Goal: Information Seeking & Learning: Understand process/instructions

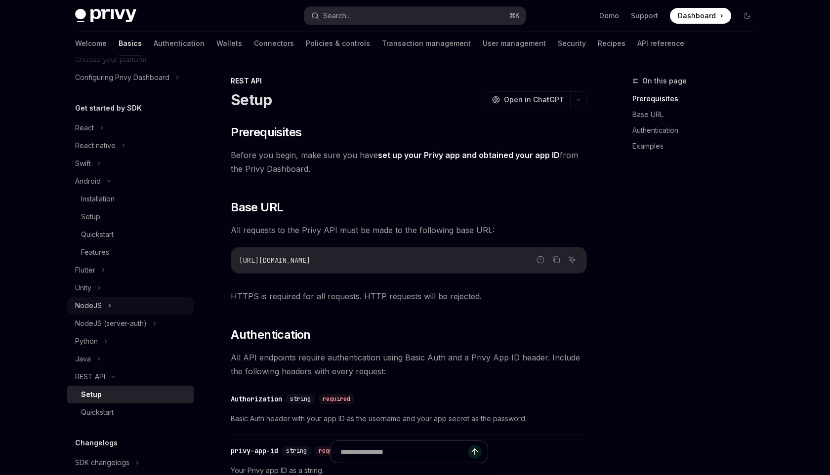
click at [90, 300] on div "NodeJS" at bounding box center [88, 306] width 27 height 12
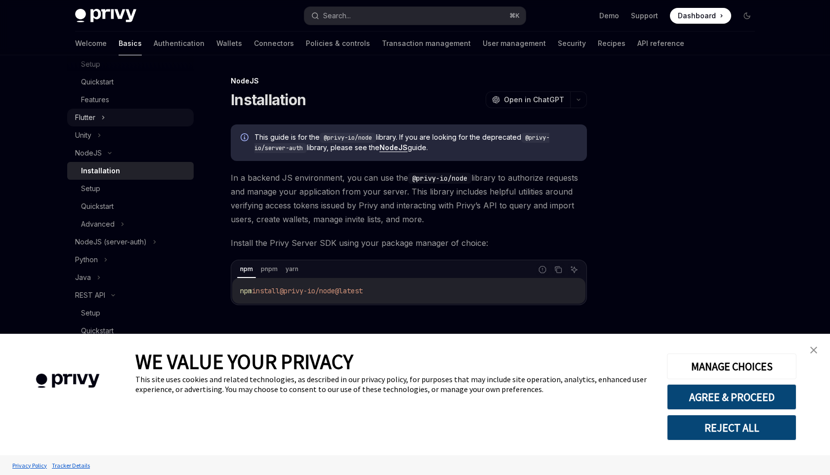
scroll to position [235, 0]
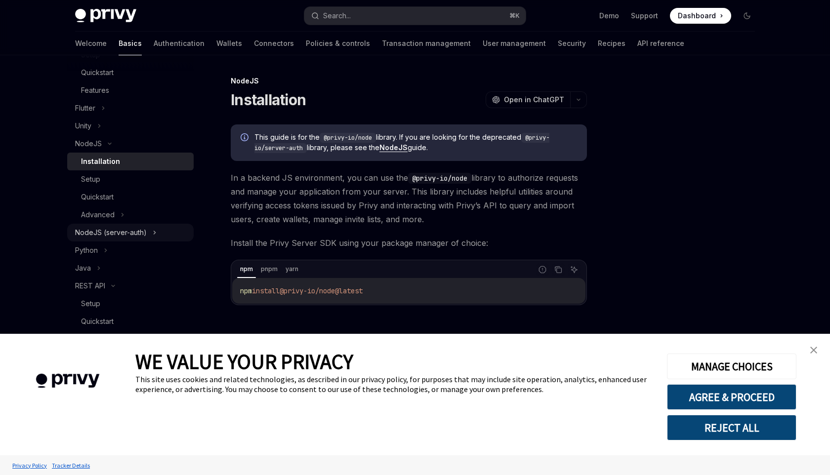
click at [117, 229] on div "NodeJS (server-auth)" at bounding box center [111, 233] width 72 height 12
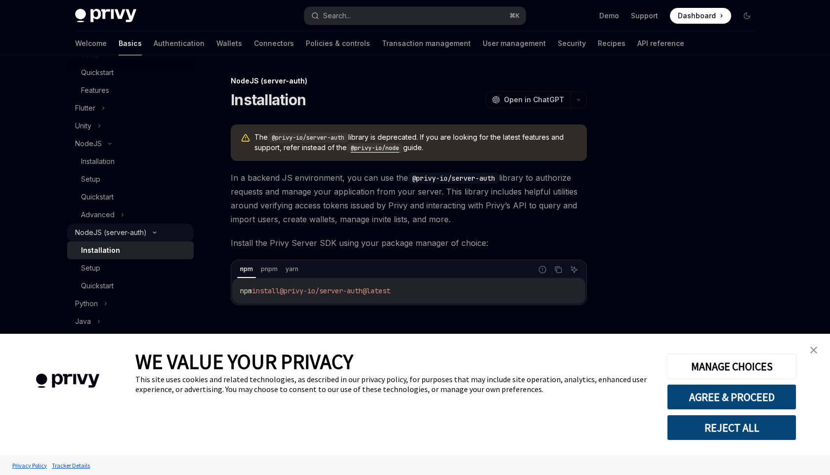
scroll to position [244, 0]
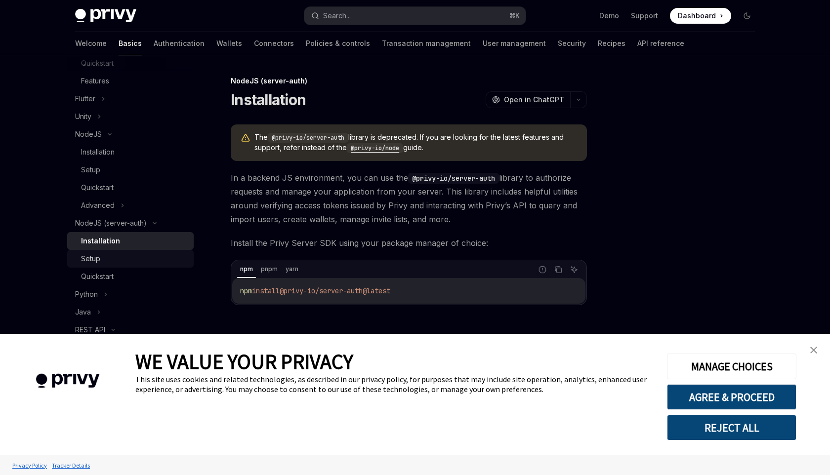
click at [102, 259] on div "Setup" at bounding box center [134, 259] width 107 height 12
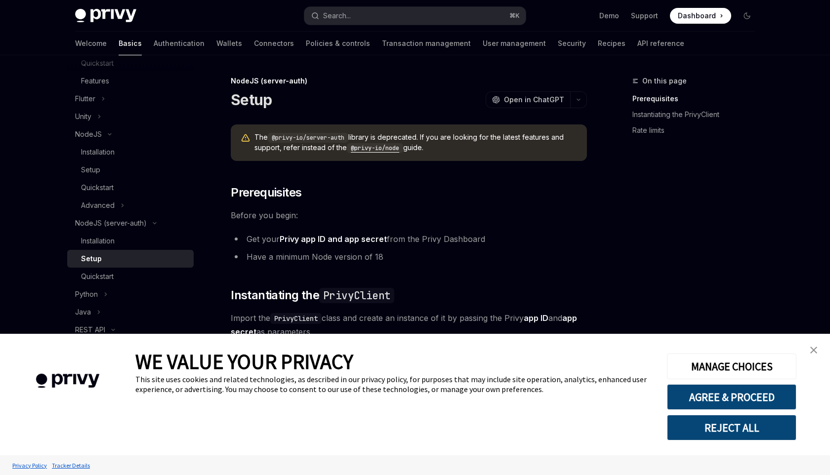
click at [819, 351] on link "close banner" at bounding box center [814, 351] width 20 height 20
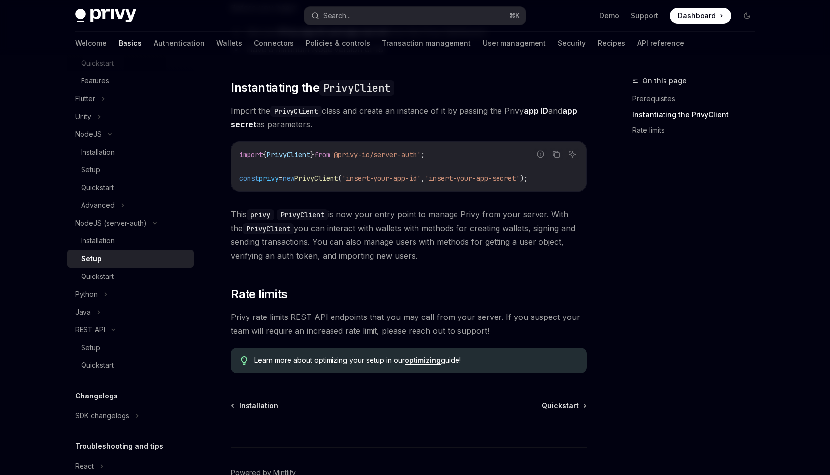
scroll to position [196, 0]
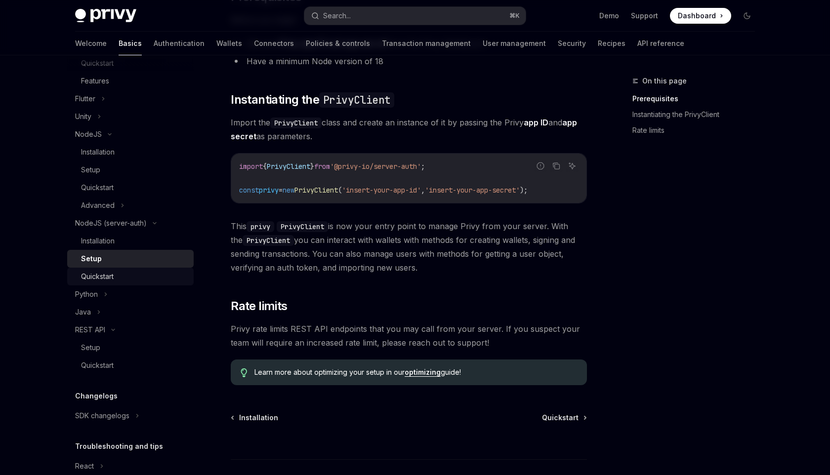
click at [98, 270] on link "Quickstart" at bounding box center [130, 277] width 127 height 18
type textarea "*"
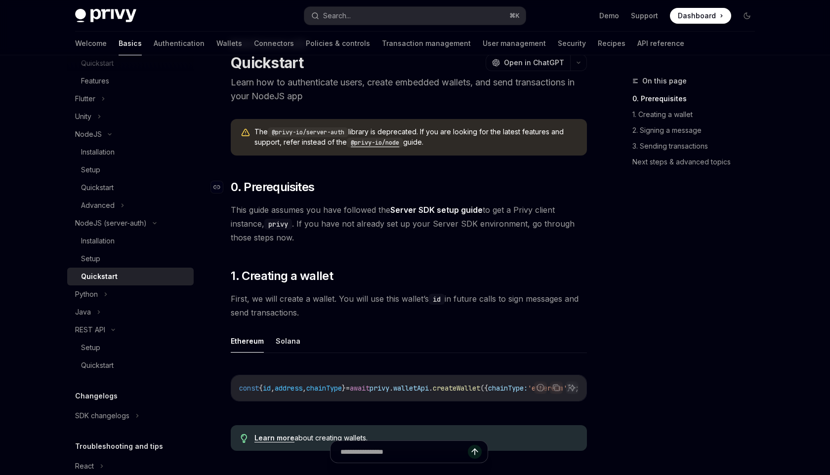
scroll to position [20, 0]
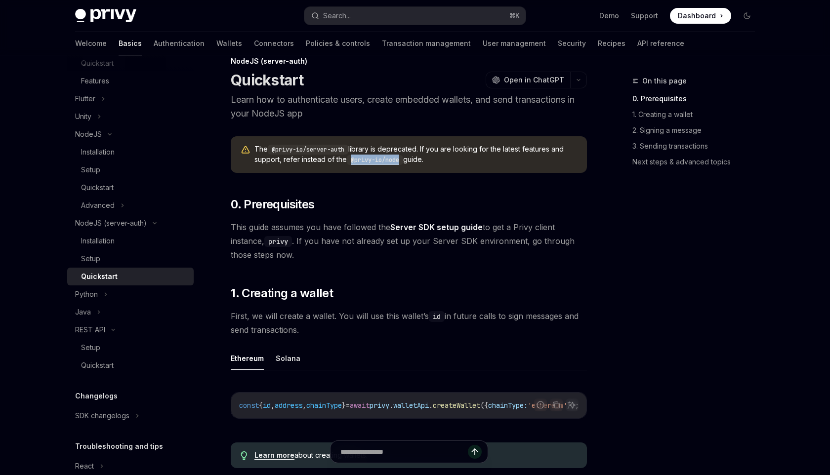
click at [429, 157] on div "The @privy-io/server-auth library is deprecated. If you are looking for the lat…" at bounding box center [409, 154] width 356 height 37
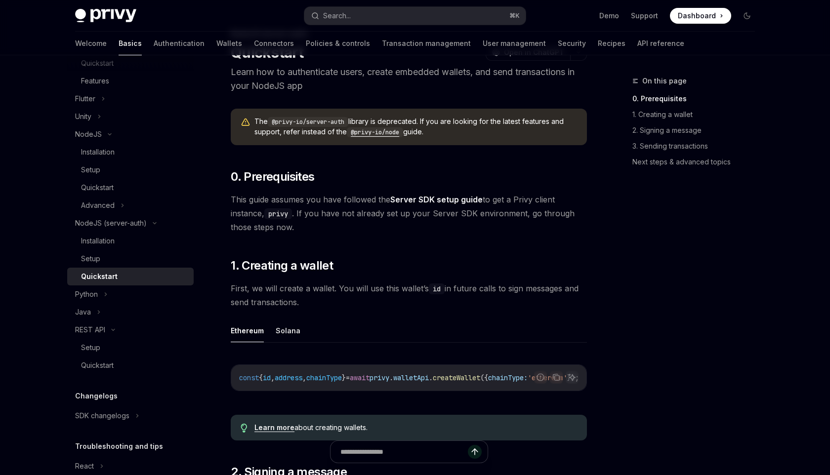
scroll to position [0, 0]
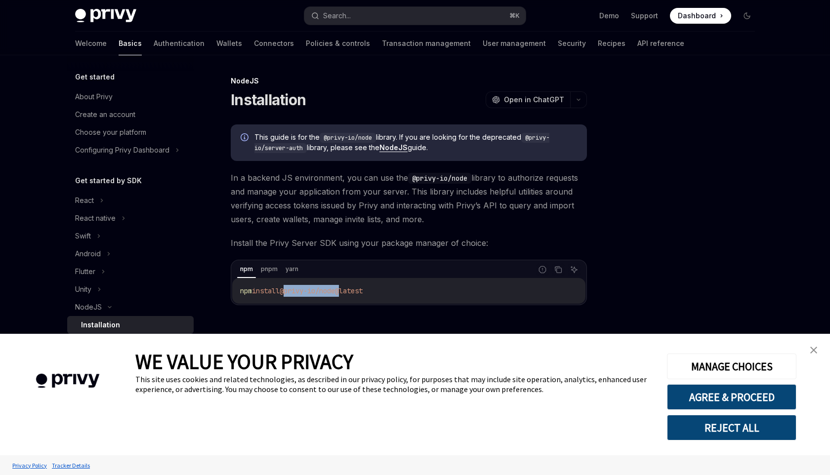
drag, startPoint x: 349, startPoint y: 291, endPoint x: 292, endPoint y: 290, distance: 57.8
click at [292, 290] on span "@privy-io/node@latest" at bounding box center [321, 291] width 83 height 9
copy span "@privy-io/node"
click at [747, 433] on button "REJECT ALL" at bounding box center [731, 428] width 129 height 26
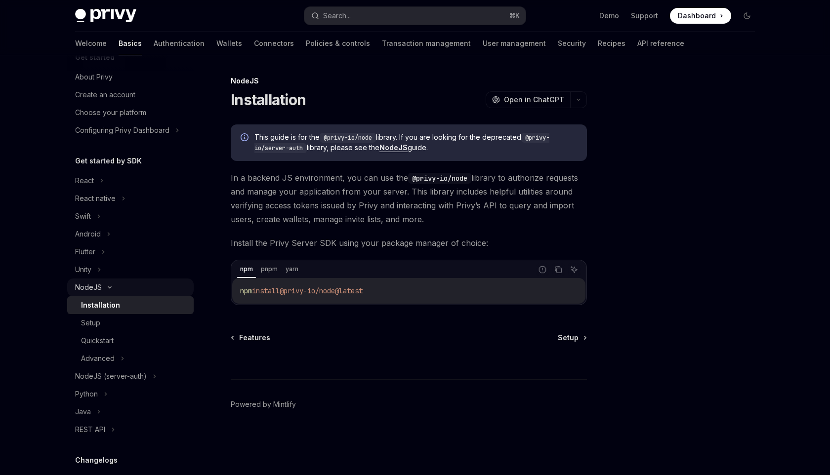
scroll to position [41, 0]
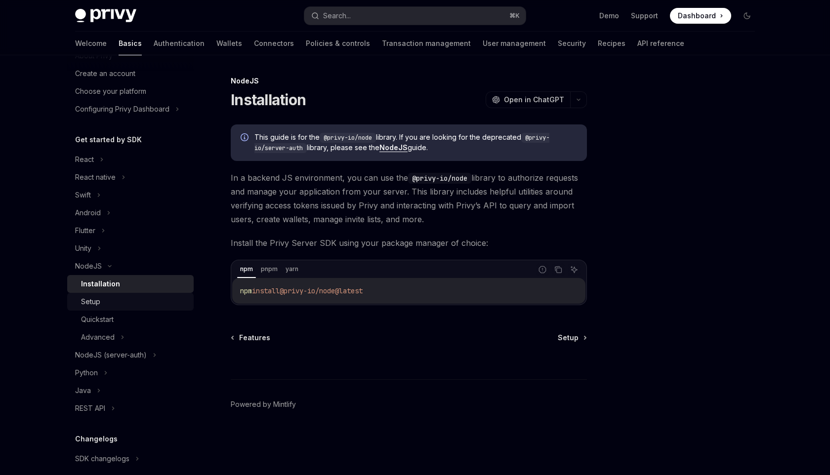
click at [98, 303] on div "Setup" at bounding box center [90, 302] width 19 height 12
type textarea "*"
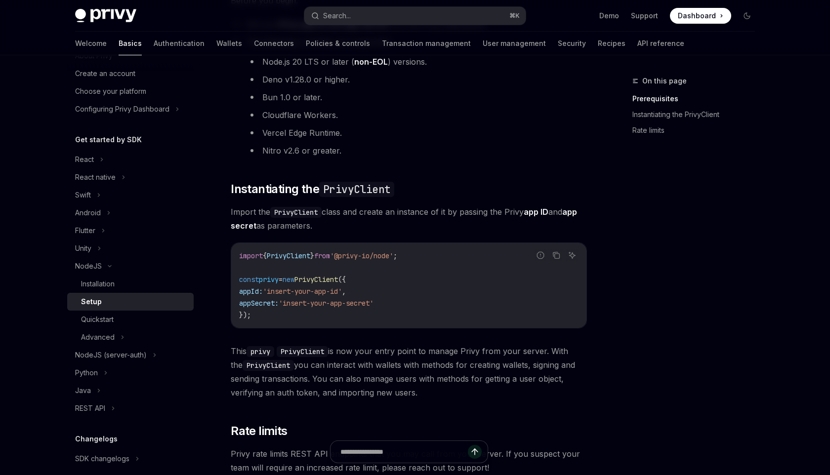
scroll to position [125, 0]
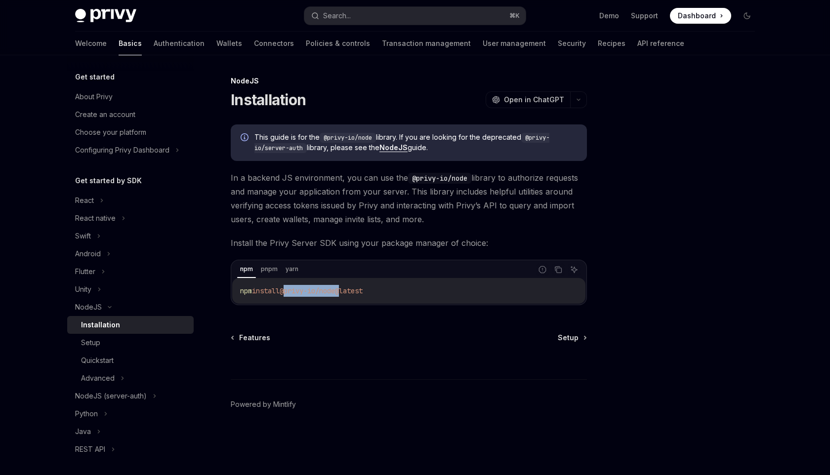
drag, startPoint x: 348, startPoint y: 290, endPoint x: 292, endPoint y: 288, distance: 56.4
click at [292, 288] on span "@privy-io/node@latest" at bounding box center [321, 291] width 83 height 9
copy span "@privy-io/node"
click at [100, 339] on div "Setup" at bounding box center [134, 343] width 107 height 12
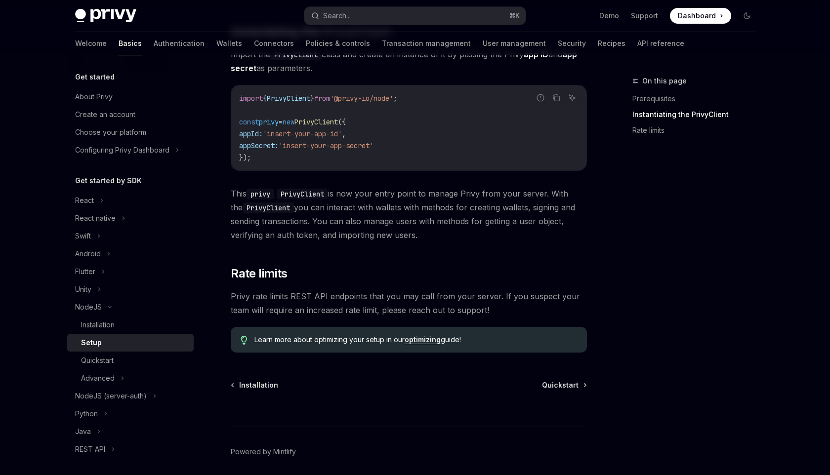
scroll to position [321, 0]
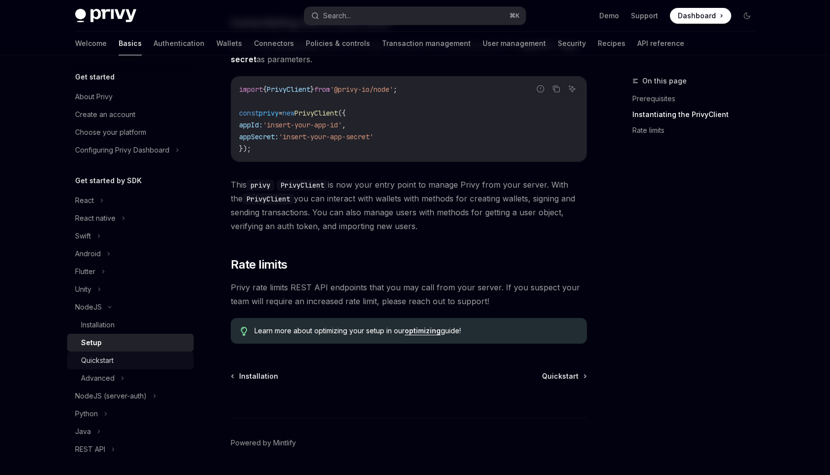
click at [114, 364] on div "Quickstart" at bounding box center [97, 361] width 33 height 12
type textarea "*"
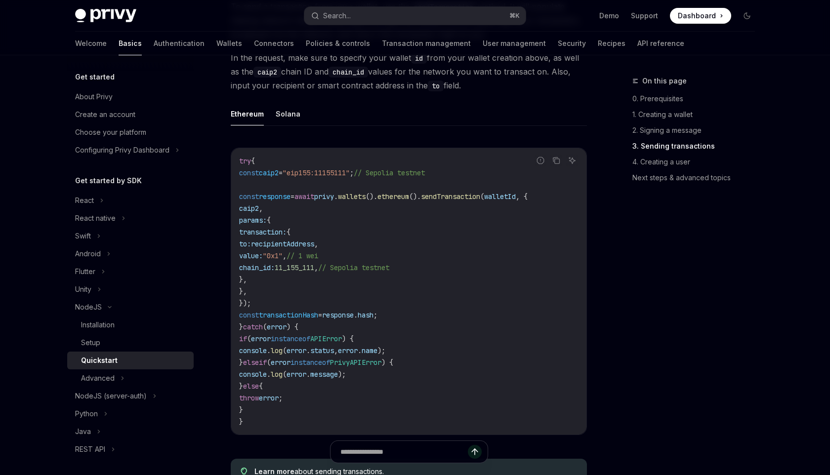
scroll to position [1233, 0]
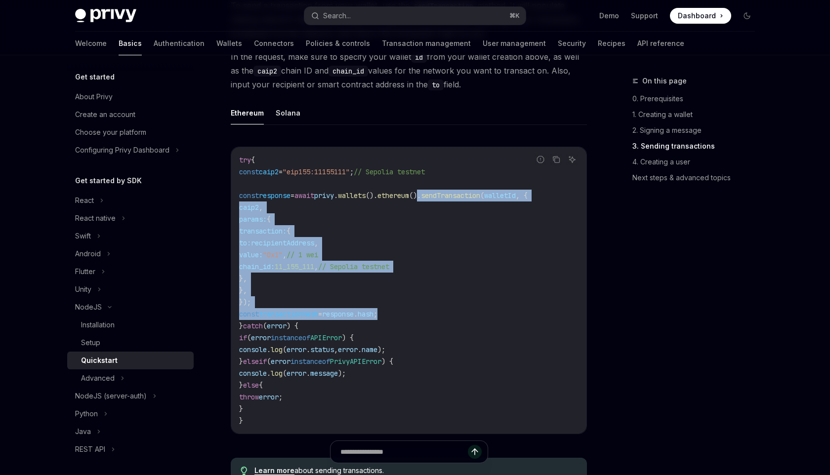
drag, startPoint x: 461, startPoint y: 203, endPoint x: 425, endPoint y: 319, distance: 121.9
click at [425, 319] on code "try { const caip2 = "eip155:11155111" ; // Sepolia testnet const response = awa…" at bounding box center [409, 290] width 340 height 273
copy code ". sendTransaction ( walletId , { caip2 , params: { transaction: { to: recipient…"
click at [314, 247] on span "recipientAddress" at bounding box center [282, 243] width 63 height 9
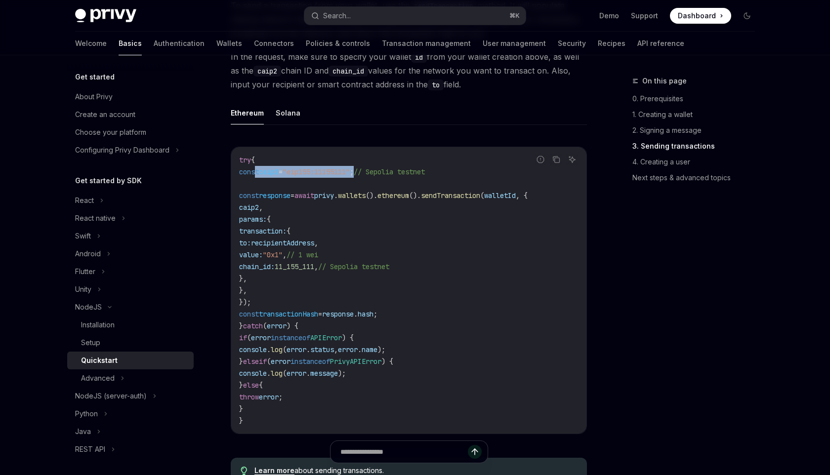
drag, startPoint x: 387, startPoint y: 179, endPoint x: 254, endPoint y: 180, distance: 133.0
click at [254, 176] on span "const caip2 = "eip155:11155111" ; // Sepolia testnet" at bounding box center [332, 172] width 186 height 9
copy span "const caip2 = "eip155:11155111" ;"
click at [297, 214] on code "try { const caip2 = "eip155:11155111" ; // Sepolia testnet const response = awa…" at bounding box center [409, 290] width 340 height 273
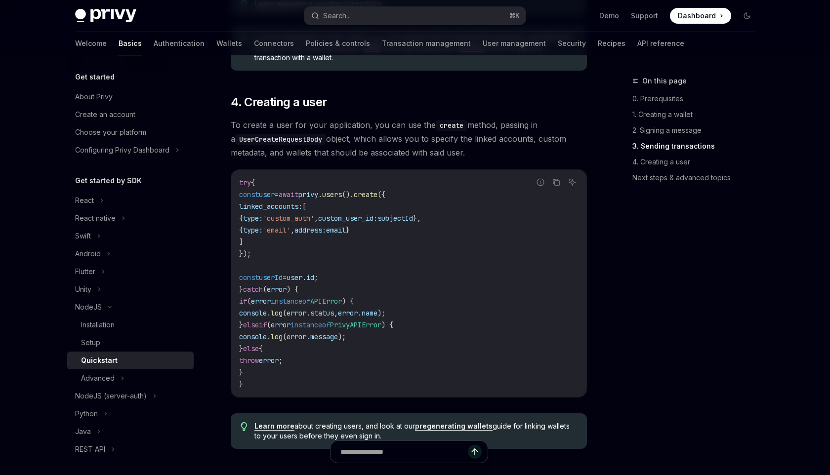
scroll to position [1695, 0]
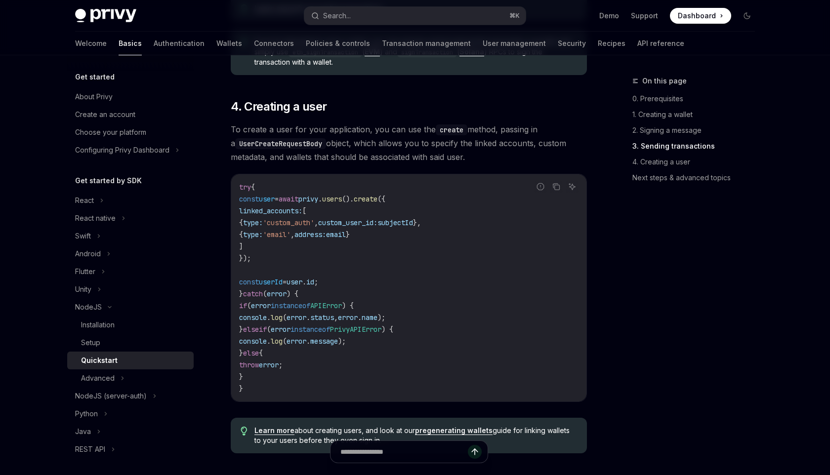
click at [365, 138] on span "To create a user for your application, you can use the create method, passing i…" at bounding box center [409, 144] width 356 height 42
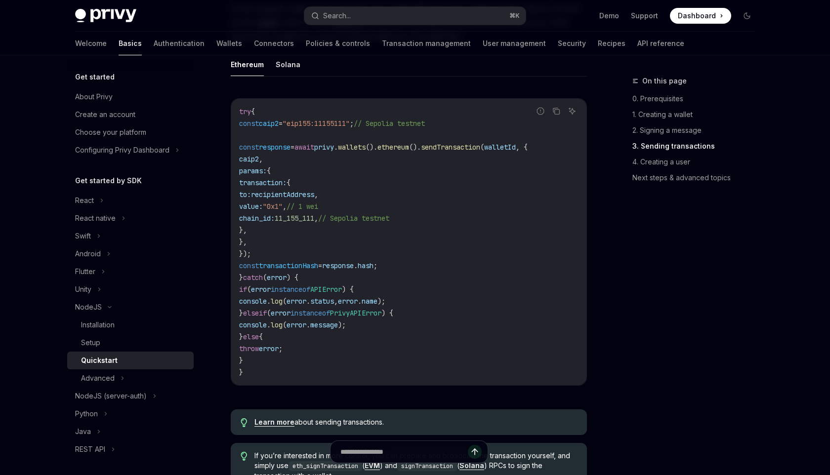
scroll to position [1279, 0]
